Goal: Transaction & Acquisition: Purchase product/service

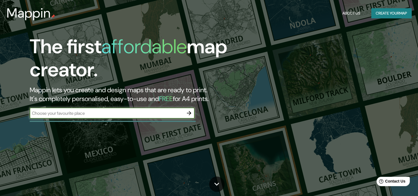
click at [90, 115] on input "text" at bounding box center [107, 113] width 154 height 6
type input "AV. TACNA LIMA PERÚ"
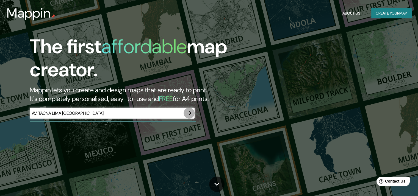
click at [191, 113] on icon "button" at bounding box center [189, 113] width 7 height 7
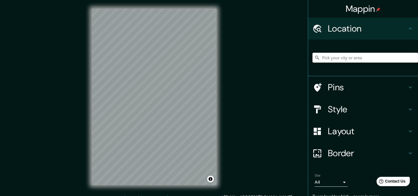
click at [332, 57] on input "Pick your city or area" at bounding box center [366, 58] width 106 height 10
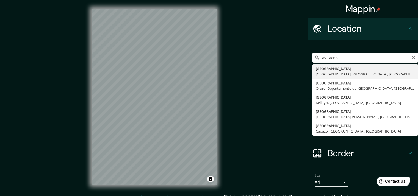
type input "Avenida Tacna, Lima, Provincia de Lima, Perú"
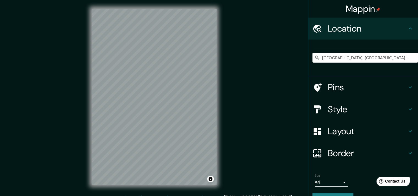
click at [342, 85] on h4 "Pins" at bounding box center [367, 87] width 79 height 11
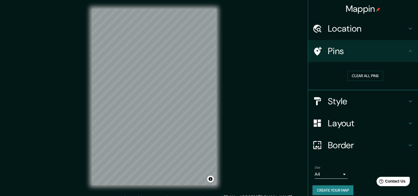
click at [368, 49] on h4 "Pins" at bounding box center [367, 51] width 79 height 11
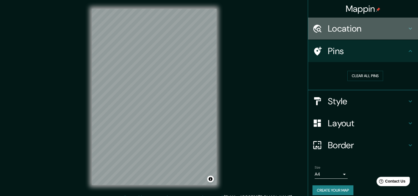
click at [387, 34] on div "Location" at bounding box center [363, 29] width 110 height 22
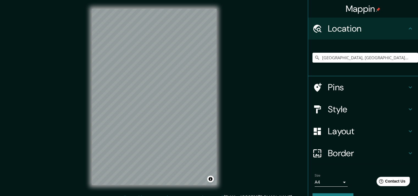
click at [388, 33] on h4 "Location" at bounding box center [367, 28] width 79 height 11
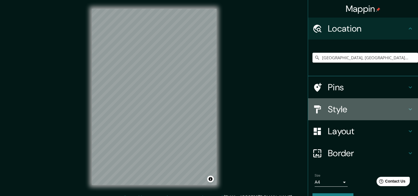
click at [370, 108] on h4 "Style" at bounding box center [367, 109] width 79 height 11
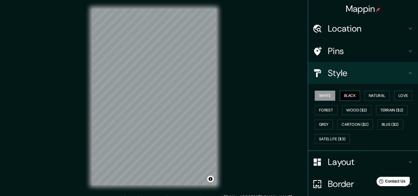
click at [347, 97] on button "Black" at bounding box center [350, 96] width 21 height 10
click at [370, 94] on button "Natural" at bounding box center [377, 96] width 25 height 10
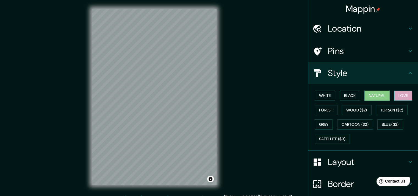
click at [397, 95] on button "Love" at bounding box center [403, 96] width 18 height 10
click at [378, 95] on button "Natural" at bounding box center [377, 96] width 25 height 10
click at [349, 95] on button "Black" at bounding box center [350, 96] width 21 height 10
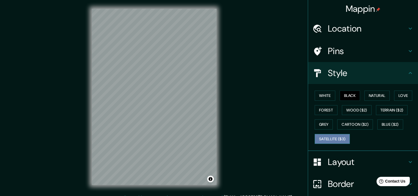
click at [319, 136] on button "Satellite ($3)" at bounding box center [332, 139] width 35 height 10
click at [384, 123] on button "Blue ($2)" at bounding box center [391, 125] width 26 height 10
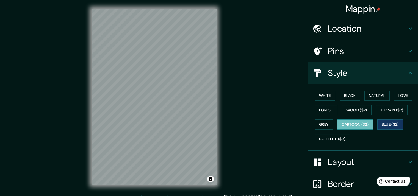
click at [357, 124] on button "Cartoon ($2)" at bounding box center [356, 125] width 36 height 10
click at [317, 122] on button "Grey" at bounding box center [324, 125] width 18 height 10
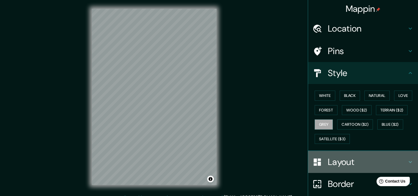
click at [360, 164] on h4 "Layout" at bounding box center [367, 162] width 79 height 11
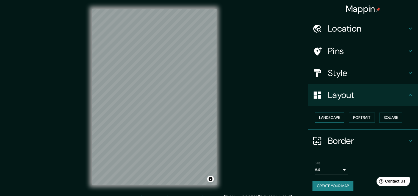
click at [323, 116] on button "Landscape" at bounding box center [330, 118] width 30 height 10
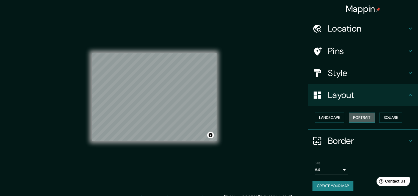
click at [363, 115] on button "Portrait" at bounding box center [362, 118] width 26 height 10
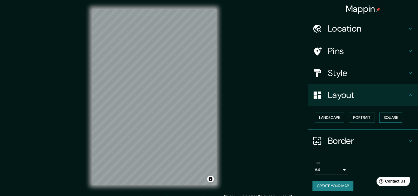
click at [386, 116] on button "Square" at bounding box center [391, 118] width 23 height 10
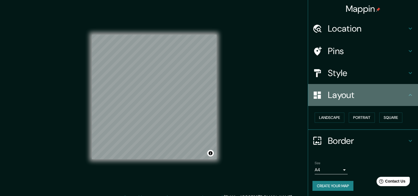
click at [386, 92] on h4 "Layout" at bounding box center [367, 95] width 79 height 11
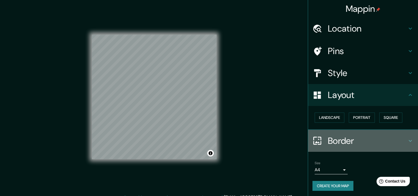
click at [359, 145] on h4 "Border" at bounding box center [367, 141] width 79 height 11
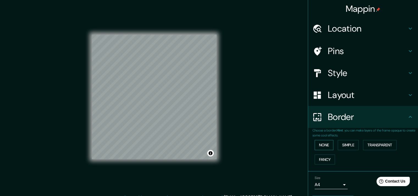
click at [322, 147] on button "None" at bounding box center [324, 145] width 19 height 10
click at [341, 146] on button "Simple" at bounding box center [348, 145] width 21 height 10
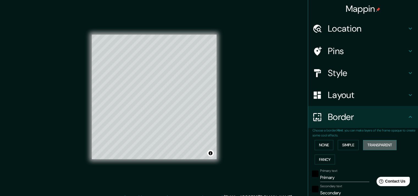
click at [366, 146] on button "Transparent" at bounding box center [380, 145] width 34 height 10
click at [320, 161] on button "Fancy" at bounding box center [325, 160] width 20 height 10
click at [319, 149] on button "None" at bounding box center [324, 145] width 19 height 10
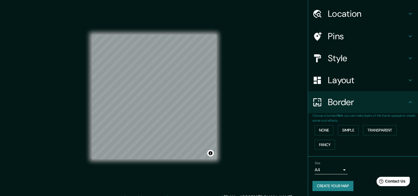
scroll to position [16, 0]
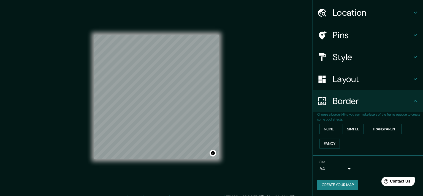
click at [341, 168] on body "Mappin Location Avenida Tacna, Lima, Provincia de Lima, Perú Pins Style Layout …" at bounding box center [211, 98] width 423 height 196
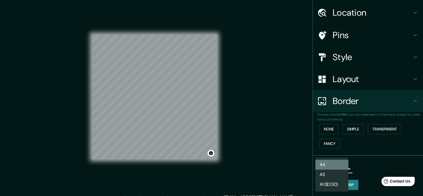
click at [335, 160] on li "A4" at bounding box center [331, 165] width 33 height 10
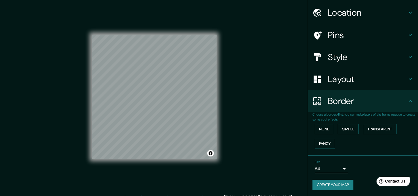
click at [365, 102] on h4 "Border" at bounding box center [367, 101] width 79 height 11
click at [370, 83] on h4 "Layout" at bounding box center [367, 79] width 79 height 11
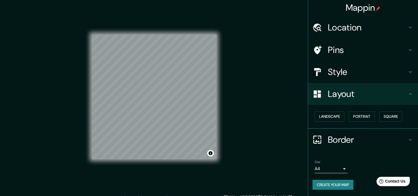
scroll to position [1, 0]
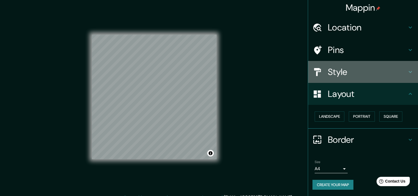
click at [362, 78] on div "Style" at bounding box center [363, 72] width 110 height 22
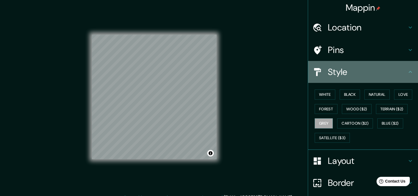
click at [357, 70] on h4 "Style" at bounding box center [367, 72] width 79 height 11
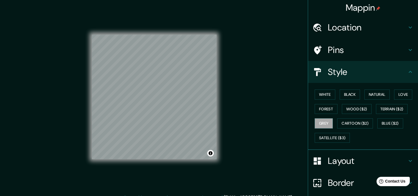
click at [360, 55] on h4 "Pins" at bounding box center [367, 50] width 79 height 11
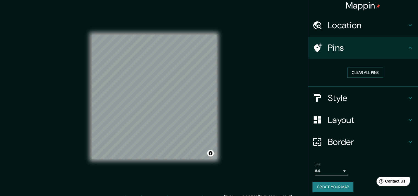
scroll to position [6, 0]
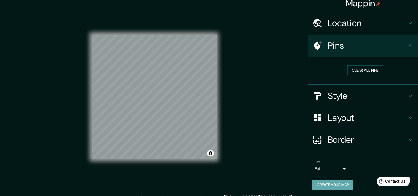
click at [335, 184] on button "Create your map" at bounding box center [333, 185] width 41 height 10
click at [325, 186] on div "Create your map" at bounding box center [363, 185] width 101 height 10
